Goal: Information Seeking & Learning: Learn about a topic

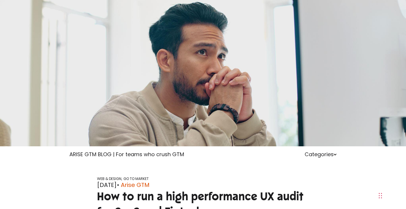
scroll to position [357, 0]
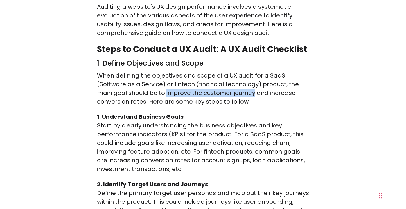
drag, startPoint x: 165, startPoint y: 84, endPoint x: 253, endPoint y: 86, distance: 88.3
click at [253, 86] on p "When defining the objectives and scope of a UX audit for a SaaS (Software as a …" at bounding box center [203, 88] width 212 height 35
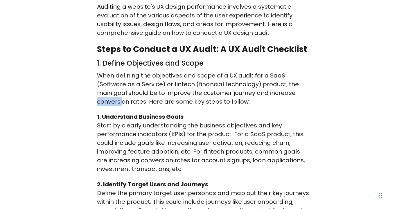
drag, startPoint x: 98, startPoint y: 93, endPoint x: 121, endPoint y: 91, distance: 23.3
drag, startPoint x: 170, startPoint y: 126, endPoint x: 180, endPoint y: 126, distance: 10.2
click at [180, 126] on p "Start by clearly understanding the business objectives and key performance indi…" at bounding box center [203, 147] width 212 height 52
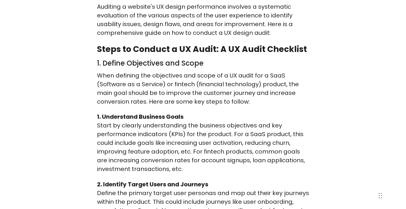
click at [243, 128] on p "Start by clearly understanding the business objectives and key performance indi…" at bounding box center [203, 147] width 212 height 52
drag, startPoint x: 166, startPoint y: 134, endPoint x: 241, endPoint y: 134, distance: 74.9
click at [241, 134] on p "Start by clearly understanding the business objectives and key performance indi…" at bounding box center [203, 147] width 212 height 52
drag, startPoint x: 245, startPoint y: 134, endPoint x: 286, endPoint y: 135, distance: 41.2
click at [289, 134] on p "Start by clearly understanding the business objectives and key performance indi…" at bounding box center [203, 147] width 212 height 52
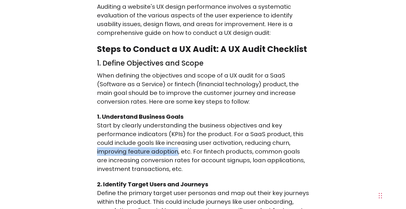
drag, startPoint x: 97, startPoint y: 143, endPoint x: 177, endPoint y: 144, distance: 80.1
click at [177, 144] on p "Start by clearly understanding the business objectives and key performance indi…" at bounding box center [203, 147] width 212 height 52
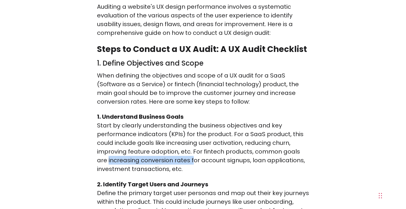
drag, startPoint x: 96, startPoint y: 152, endPoint x: 181, endPoint y: 150, distance: 84.5
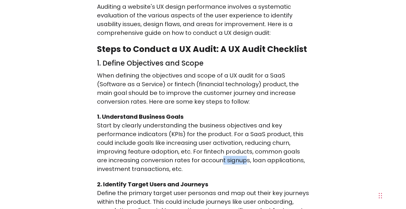
drag, startPoint x: 210, startPoint y: 152, endPoint x: 235, endPoint y: 151, distance: 25.3
click at [235, 151] on p "Start by clearly understanding the business objectives and key performance indi…" at bounding box center [203, 147] width 212 height 52
drag, startPoint x: 240, startPoint y: 150, endPoint x: 284, endPoint y: 149, distance: 43.5
click at [285, 149] on p "Start by clearly understanding the business objectives and key performance indi…" at bounding box center [203, 147] width 212 height 52
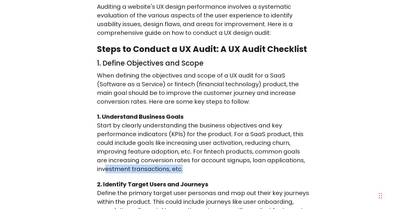
drag, startPoint x: 175, startPoint y: 159, endPoint x: 212, endPoint y: 158, distance: 37.2
click at [212, 158] on p "Start by clearly understanding the business objectives and key performance indi…" at bounding box center [203, 147] width 212 height 52
click at [235, 159] on p "Start by clearly understanding the business objectives and key performance indi…" at bounding box center [203, 147] width 212 height 52
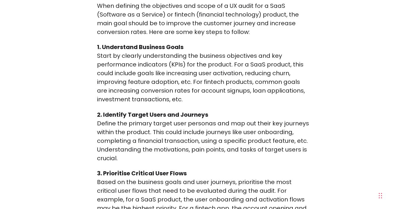
scroll to position [457, 0]
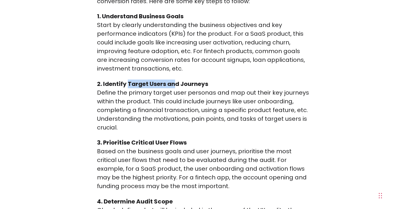
drag, startPoint x: 128, startPoint y: 75, endPoint x: 174, endPoint y: 75, distance: 46.2
click at [174, 80] on strong "2. Identify Target Users and Journeys" at bounding box center [152, 84] width 111 height 8
drag, startPoint x: 180, startPoint y: 75, endPoint x: 224, endPoint y: 75, distance: 43.5
drag, startPoint x: 183, startPoint y: 84, endPoint x: 201, endPoint y: 84, distance: 18.6
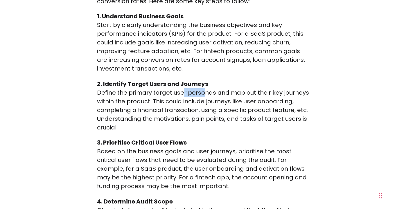
click at [201, 88] on p "Define the primary target user personas and map out their key journeys within t…" at bounding box center [203, 110] width 212 height 44
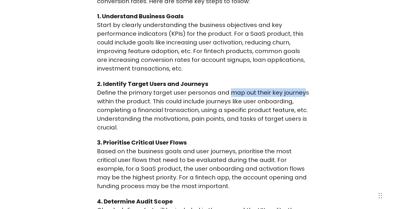
drag, startPoint x: 228, startPoint y: 84, endPoint x: 302, endPoint y: 84, distance: 74.6
click at [302, 88] on p "Define the primary target user personas and map out their key journeys within t…" at bounding box center [203, 110] width 212 height 44
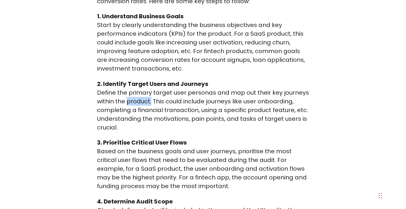
drag, startPoint x: 126, startPoint y: 93, endPoint x: 150, endPoint y: 93, distance: 24.4
click at [150, 93] on p "Define the primary target user personas and map out their key journeys within t…" at bounding box center [203, 110] width 212 height 44
drag, startPoint x: 244, startPoint y: 93, endPoint x: 288, endPoint y: 93, distance: 43.8
click at [288, 93] on p "Define the primary target user personas and map out their key journeys within t…" at bounding box center [203, 110] width 212 height 44
drag, startPoint x: 139, startPoint y: 101, endPoint x: 199, endPoint y: 103, distance: 59.3
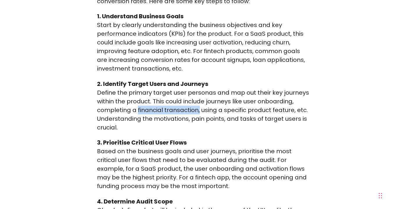
click at [199, 103] on p "Define the primary target user personas and map out their key journeys within t…" at bounding box center [203, 110] width 212 height 44
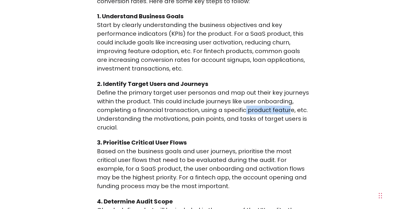
drag, startPoint x: 251, startPoint y: 102, endPoint x: 289, endPoint y: 102, distance: 37.7
click at [289, 102] on p "Define the primary target user personas and map out their key journeys within t…" at bounding box center [203, 110] width 212 height 44
drag, startPoint x: 154, startPoint y: 110, endPoint x: 195, endPoint y: 112, distance: 41.0
click at [185, 112] on p "Define the primary target user personas and map out their key journeys within t…" at bounding box center [203, 110] width 212 height 44
drag, startPoint x: 198, startPoint y: 111, endPoint x: 217, endPoint y: 112, distance: 18.9
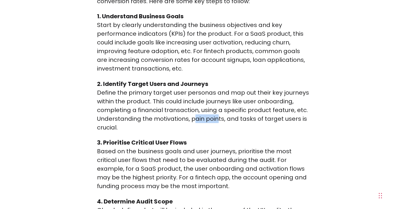
click at [217, 112] on p "Define the primary target user personas and map out their key journeys within t…" at bounding box center [203, 110] width 212 height 44
drag, startPoint x: 237, startPoint y: 111, endPoint x: 259, endPoint y: 115, distance: 22.7
click at [295, 112] on p "Define the primary target user personas and map out their key journeys within t…" at bounding box center [203, 110] width 212 height 44
drag, startPoint x: 195, startPoint y: 116, endPoint x: 88, endPoint y: 117, distance: 107.4
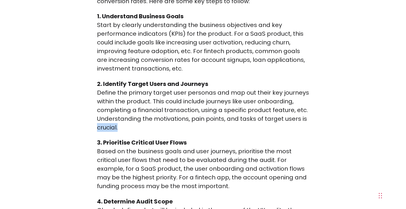
click at [149, 122] on p "Define the primary target user personas and map out their key journeys within t…" at bounding box center [203, 110] width 212 height 44
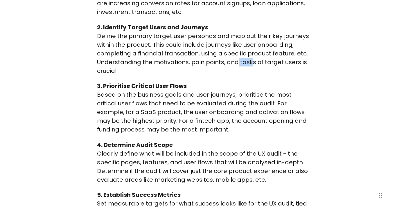
drag, startPoint x: 237, startPoint y: 55, endPoint x: 249, endPoint y: 53, distance: 12.1
click at [249, 53] on p "Define the primary target user personas and map out their key journeys within t…" at bounding box center [203, 54] width 212 height 44
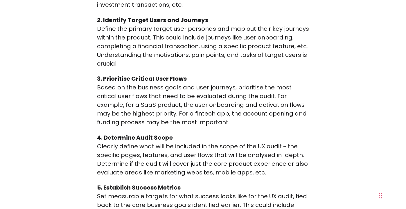
scroll to position [525, 0]
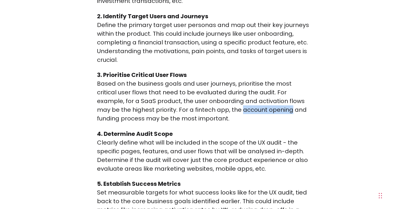
drag, startPoint x: 241, startPoint y: 103, endPoint x: 291, endPoint y: 101, distance: 50.5
click at [291, 101] on p "Based on the business goals and user journeys, prioritise the most critical use…" at bounding box center [203, 101] width 212 height 44
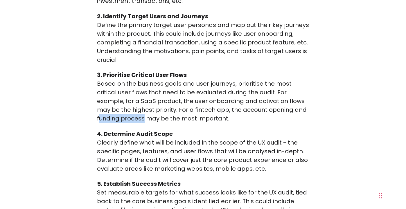
drag, startPoint x: 98, startPoint y: 111, endPoint x: 145, endPoint y: 112, distance: 46.2
click at [144, 112] on p "Based on the business goals and user journeys, prioritise the most critical use…" at bounding box center [203, 101] width 212 height 44
drag, startPoint x: 189, startPoint y: 116, endPoint x: 236, endPoint y: 114, distance: 47.4
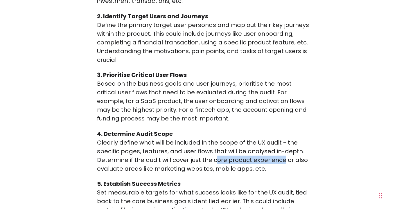
drag, startPoint x: 214, startPoint y: 152, endPoint x: 282, endPoint y: 152, distance: 68.2
click at [282, 152] on p "Clearly define what will be included in the scope of the UX audit - the specifi…" at bounding box center [203, 155] width 212 height 35
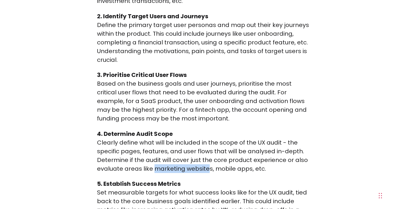
drag, startPoint x: 155, startPoint y: 159, endPoint x: 207, endPoint y: 162, distance: 52.3
click at [207, 162] on p "Clearly define what will be included in the scope of the UX audit - the specifi…" at bounding box center [203, 155] width 212 height 35
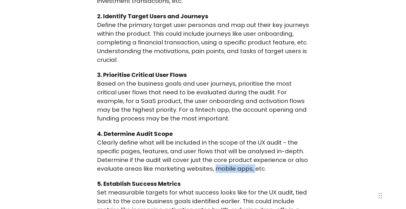
drag, startPoint x: 215, startPoint y: 161, endPoint x: 254, endPoint y: 162, distance: 38.6
click at [254, 162] on p "Clearly define what will be included in the scope of the UX audit - the specifi…" at bounding box center [203, 155] width 212 height 35
click at [279, 163] on p "Clearly define what will be included in the scope of the UX audit - the specifi…" at bounding box center [203, 155] width 212 height 35
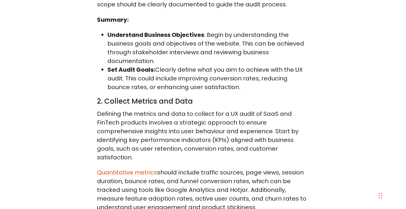
scroll to position [822, 0]
drag, startPoint x: 131, startPoint y: 92, endPoint x: 184, endPoint y: 91, distance: 52.8
click at [184, 96] on h3 "2. Collect Metrics and Data" at bounding box center [203, 100] width 212 height 9
click at [220, 96] on h3 "2. Collect Metrics and Data" at bounding box center [203, 100] width 212 height 9
drag, startPoint x: 131, startPoint y: 131, endPoint x: 208, endPoint y: 131, distance: 77.2
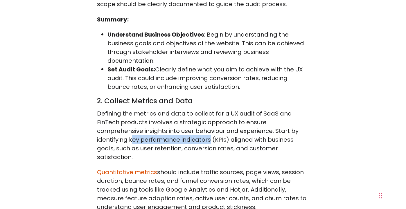
click at [208, 131] on p "Defining the metrics and data to collect for a UX audit of SaaS and FinTech pro…" at bounding box center [203, 135] width 212 height 52
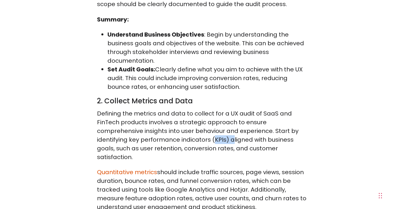
drag, startPoint x: 217, startPoint y: 130, endPoint x: 233, endPoint y: 130, distance: 16.0
click at [233, 130] on p "Defining the metrics and data to collect for a UX audit of SaaS and FinTech pro…" at bounding box center [203, 135] width 212 height 52
drag, startPoint x: 141, startPoint y: 139, endPoint x: 181, endPoint y: 139, distance: 39.8
click at [181, 139] on p "Defining the metrics and data to collect for a UX audit of SaaS and FinTech pro…" at bounding box center [203, 135] width 212 height 52
drag, startPoint x: 183, startPoint y: 139, endPoint x: 232, endPoint y: 140, distance: 49.1
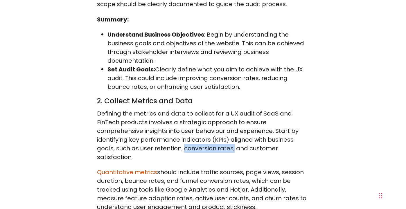
click at [232, 140] on p "Defining the metrics and data to collect for a UX audit of SaaS and FinTech pro…" at bounding box center [203, 135] width 212 height 52
click at [209, 138] on p "Defining the metrics and data to collect for a UX audit of SaaS and FinTech pro…" at bounding box center [203, 135] width 212 height 52
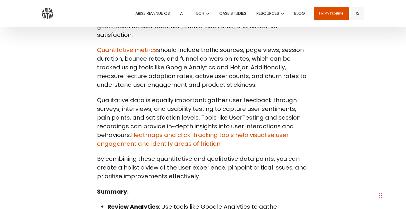
scroll to position [944, 0]
drag, startPoint x: 201, startPoint y: 42, endPoint x: 240, endPoint y: 40, distance: 38.6
click at [240, 46] on p "Quantitative metrics should include traffic sources, page views, session durati…" at bounding box center [203, 68] width 212 height 44
drag, startPoint x: 247, startPoint y: 42, endPoint x: 276, endPoint y: 41, distance: 28.4
click at [276, 46] on p "Quantitative metrics should include traffic sources, page views, session durati…" at bounding box center [203, 68] width 212 height 44
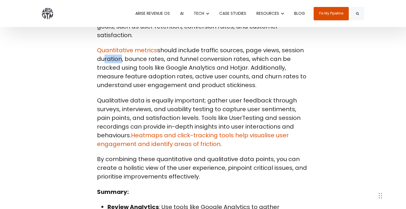
drag, startPoint x: 99, startPoint y: 51, endPoint x: 118, endPoint y: 51, distance: 19.2
click at [118, 51] on p "Quantitative metrics should include traffic sources, page views, session durati…" at bounding box center [203, 68] width 212 height 44
drag, startPoint x: 126, startPoint y: 50, endPoint x: 160, endPoint y: 51, distance: 33.4
click at [160, 51] on p "Quantitative metrics should include traffic sources, page views, session durati…" at bounding box center [203, 68] width 212 height 44
drag, startPoint x: 184, startPoint y: 51, endPoint x: 246, endPoint y: 51, distance: 62.7
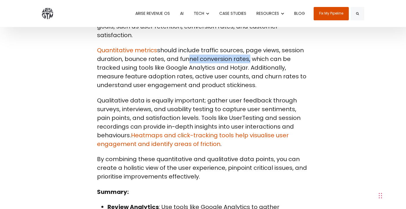
click at [246, 51] on p "Quantitative metrics should include traffic sources, page views, session durati…" at bounding box center [203, 68] width 212 height 44
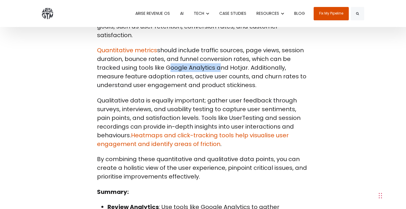
drag, startPoint x: 165, startPoint y: 60, endPoint x: 215, endPoint y: 60, distance: 49.1
click at [215, 60] on p "Quantitative metrics should include traffic sources, page views, session durati…" at bounding box center [203, 68] width 212 height 44
drag, startPoint x: 230, startPoint y: 59, endPoint x: 253, endPoint y: 60, distance: 22.4
click at [253, 60] on p "Quantitative metrics should include traffic sources, page views, session durati…" at bounding box center [203, 68] width 212 height 44
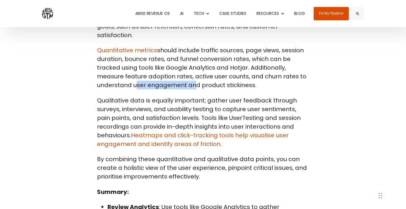
drag, startPoint x: 133, startPoint y: 76, endPoint x: 191, endPoint y: 75, distance: 58.1
click at [191, 75] on p "Quantitative metrics should include traffic sources, page views, session durati…" at bounding box center [203, 68] width 212 height 44
drag, startPoint x: 201, startPoint y: 77, endPoint x: 265, endPoint y: 75, distance: 63.9
click at [265, 75] on p "Quantitative metrics should include traffic sources, page views, session durati…" at bounding box center [203, 68] width 212 height 44
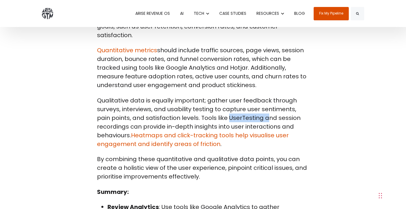
drag, startPoint x: 217, startPoint y: 109, endPoint x: 250, endPoint y: 109, distance: 32.8
click at [250, 109] on p "Qualitative data is equally important; gather user feedback through surveys, in…" at bounding box center [203, 122] width 212 height 52
drag, startPoint x: 96, startPoint y: 118, endPoint x: 131, endPoint y: 119, distance: 35.1
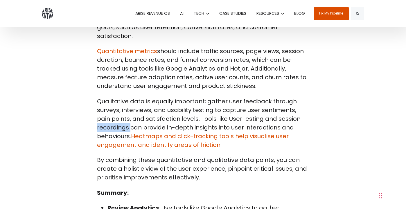
scroll to position [910, 0]
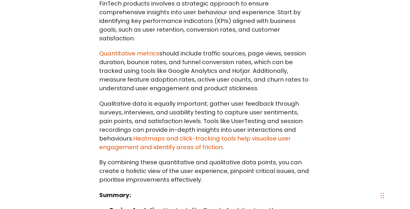
scroll to position [951, 0]
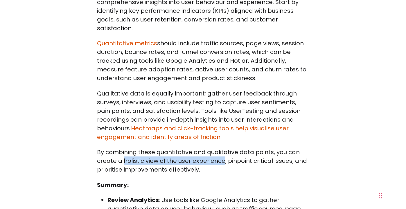
drag, startPoint x: 124, startPoint y: 151, endPoint x: 223, endPoint y: 155, distance: 99.6
click at [223, 155] on p "By combining these quantitative and qualitative data points, you can create a h…" at bounding box center [203, 161] width 212 height 26
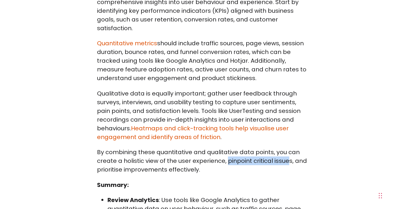
drag, startPoint x: 235, startPoint y: 152, endPoint x: 287, endPoint y: 153, distance: 52.5
click at [287, 153] on p "By combining these quantitative and qualitative data points, you can create a h…" at bounding box center [203, 161] width 212 height 26
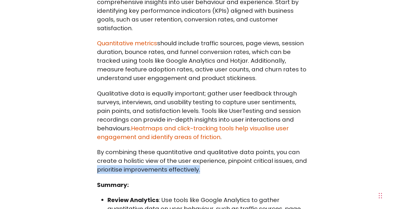
drag, startPoint x: 98, startPoint y: 162, endPoint x: 205, endPoint y: 163, distance: 106.8
click at [205, 163] on p "By combining these quantitative and qualitative data points, you can create a h…" at bounding box center [203, 161] width 212 height 26
click at [218, 163] on p "By combining these quantitative and qualitative data points, you can create a h…" at bounding box center [203, 161] width 212 height 26
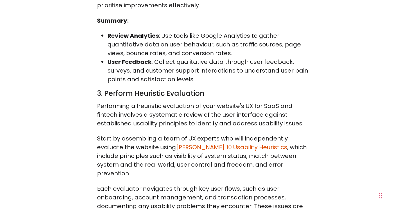
scroll to position [1118, 0]
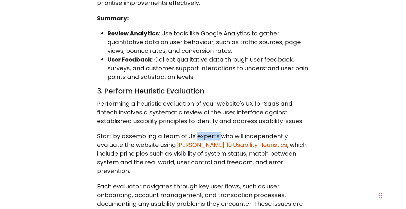
drag, startPoint x: 195, startPoint y: 128, endPoint x: 218, endPoint y: 126, distance: 22.7
click at [218, 132] on p "Start by assembling a team of UX experts who will independently evaluate the we…" at bounding box center [203, 154] width 212 height 44
click at [143, 138] on p "Start by assembling a team of UX experts who will independently evaluate the we…" at bounding box center [203, 154] width 212 height 44
drag, startPoint x: 175, startPoint y: 145, endPoint x: 251, endPoint y: 143, distance: 75.8
click at [251, 143] on p "Start by assembling a team of UX experts who will independently evaluate the we…" at bounding box center [203, 154] width 212 height 44
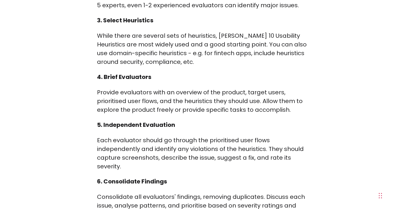
scroll to position [1530, 0]
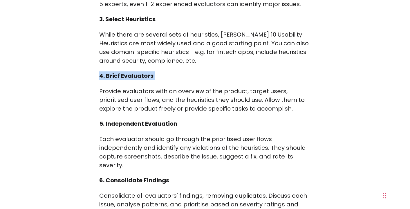
drag, startPoint x: 25, startPoint y: 72, endPoint x: 29, endPoint y: 55, distance: 18.2
click at [247, 88] on p "Provide evaluators with an overview of the product, target users, prioritised u…" at bounding box center [205, 100] width 212 height 26
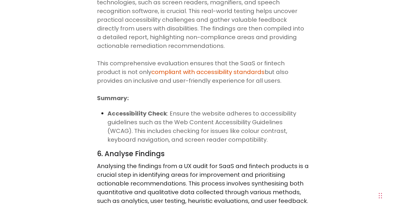
scroll to position [2514, 0]
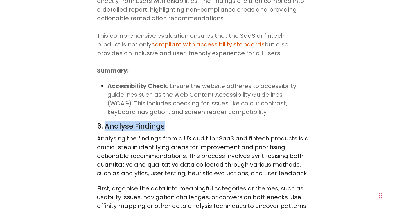
drag, startPoint x: 105, startPoint y: 118, endPoint x: 177, endPoint y: 115, distance: 72.0
click at [177, 122] on h3 "6. Analyse Findings" at bounding box center [203, 126] width 212 height 9
click at [184, 122] on h3 "6. Analyse Findings" at bounding box center [203, 126] width 212 height 9
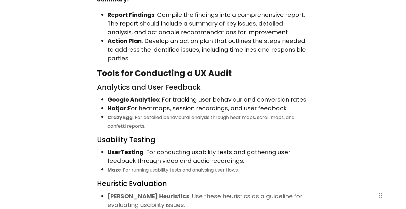
scroll to position [3346, 0]
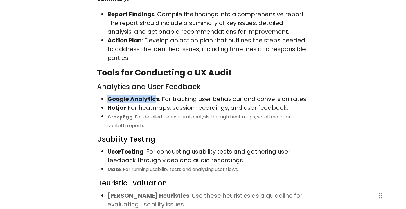
drag, startPoint x: 107, startPoint y: 82, endPoint x: 154, endPoint y: 80, distance: 47.0
click at [154, 95] on strong "Google Analytics" at bounding box center [133, 99] width 52 height 8
drag, startPoint x: 104, startPoint y: 93, endPoint x: 126, endPoint y: 92, distance: 21.8
click at [126, 95] on ul "Google Analytics : For tracking user behaviour and conversion rates. Hotjar: Fo…" at bounding box center [203, 112] width 212 height 35
click at [156, 112] on li "Crazy Egg : For detailed behavioural analysis through heat maps, scroll maps, a…" at bounding box center [207, 120] width 201 height 17
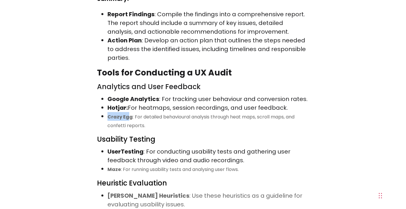
drag, startPoint x: 107, startPoint y: 100, endPoint x: 129, endPoint y: 100, distance: 22.6
click at [129, 100] on ul "Google Analytics : For tracking user behaviour and conversion rates. Hotjar: Fo…" at bounding box center [203, 112] width 212 height 35
click at [177, 112] on li "Crazy Egg : For detailed behavioural analysis through heat maps, scroll maps, a…" at bounding box center [207, 120] width 201 height 17
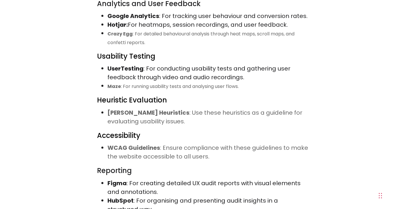
scroll to position [3429, 0]
drag, startPoint x: 105, startPoint y: 129, endPoint x: 157, endPoint y: 127, distance: 52.3
click at [157, 143] on ul "WCAG Guidelines : Ensure compliance with these guidelines to make the website a…" at bounding box center [203, 151] width 212 height 17
click at [165, 131] on h3 "Accessibility" at bounding box center [203, 135] width 212 height 9
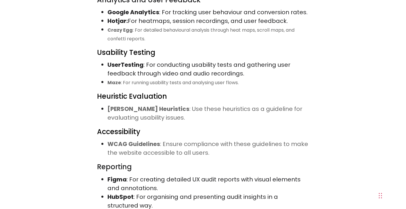
scroll to position [3437, 0]
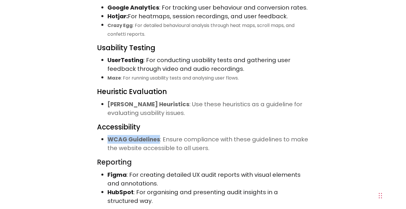
drag, startPoint x: 107, startPoint y: 122, endPoint x: 159, endPoint y: 121, distance: 51.7
click at [159, 135] on strong "WCAG Guidelines" at bounding box center [133, 139] width 53 height 8
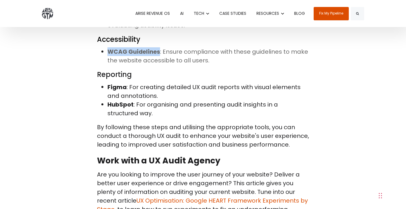
scroll to position [3478, 0]
